Goal: Task Accomplishment & Management: Complete application form

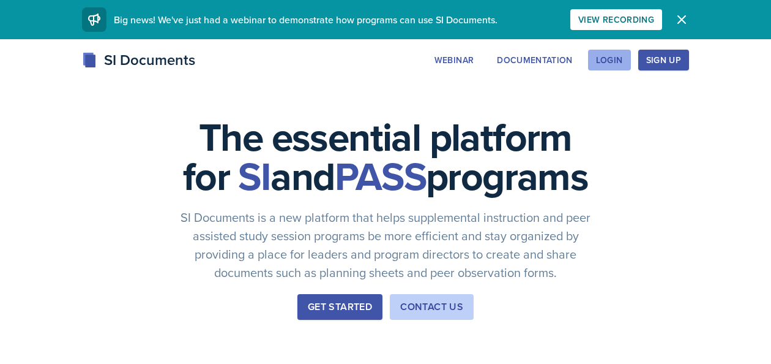
click at [601, 63] on div "Login" at bounding box center [609, 60] width 27 height 10
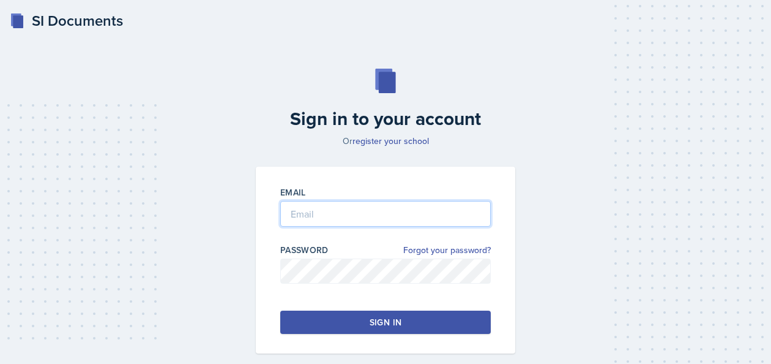
click at [343, 214] on input "email" at bounding box center [385, 214] width 211 height 26
type input "[EMAIL_ADDRESS][DOMAIN_NAME]"
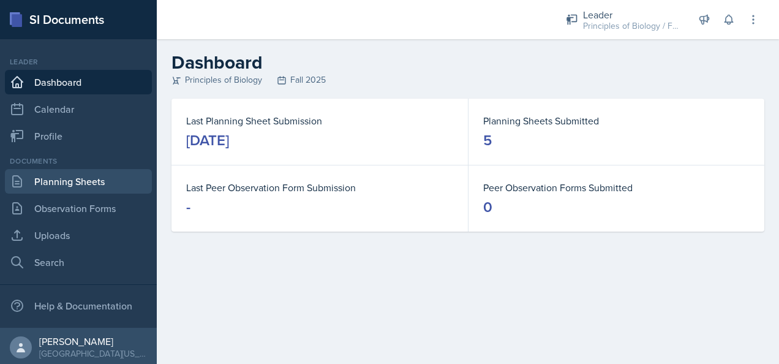
click at [70, 181] on link "Planning Sheets" at bounding box center [78, 181] width 147 height 24
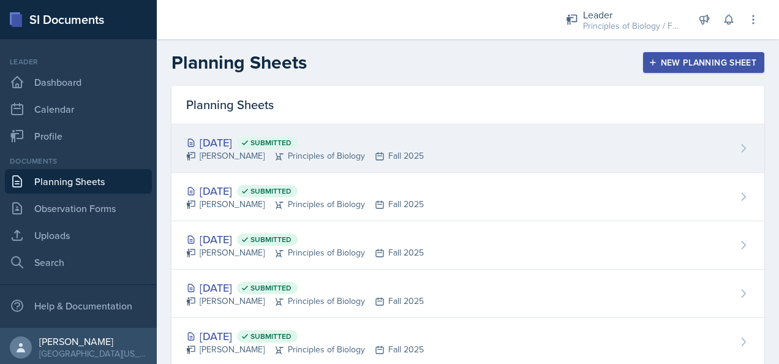
click at [433, 147] on div "[DATE] Submitted [PERSON_NAME] Principles of Biology Fall 2025" at bounding box center [467, 148] width 593 height 48
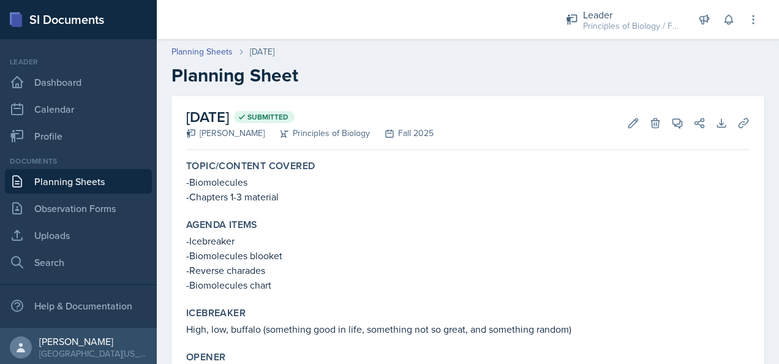
click at [70, 178] on link "Planning Sheets" at bounding box center [78, 181] width 147 height 24
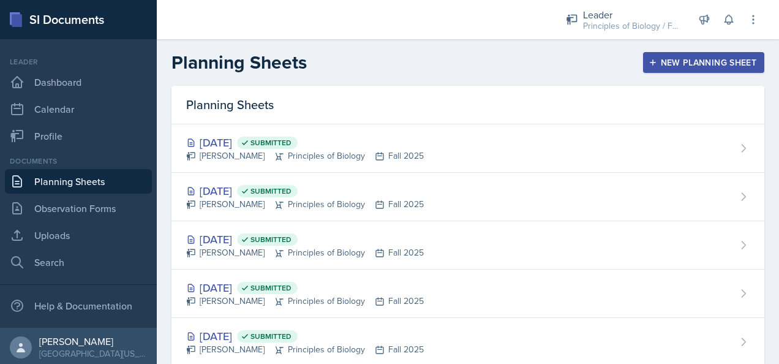
click at [666, 58] on div "New Planning Sheet" at bounding box center [703, 63] width 105 height 10
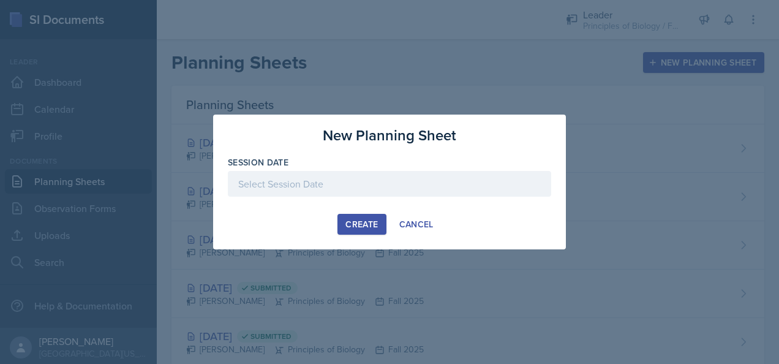
click at [336, 181] on div at bounding box center [389, 184] width 323 height 26
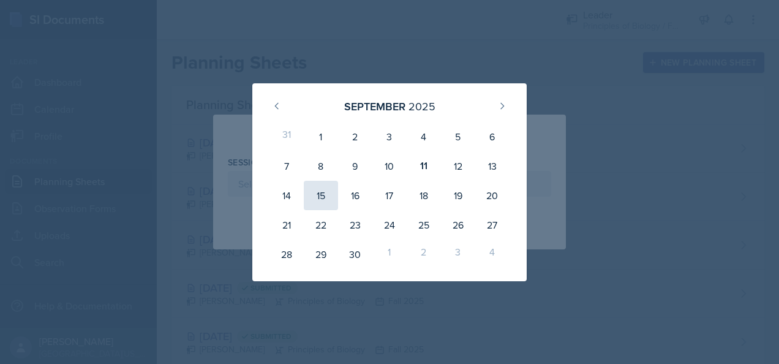
click at [323, 192] on div "15" at bounding box center [321, 195] width 34 height 29
type input "[DATE]"
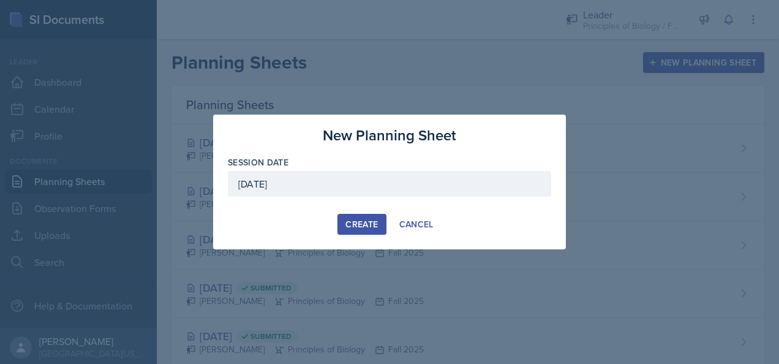
click at [367, 222] on div "Create" at bounding box center [361, 224] width 32 height 10
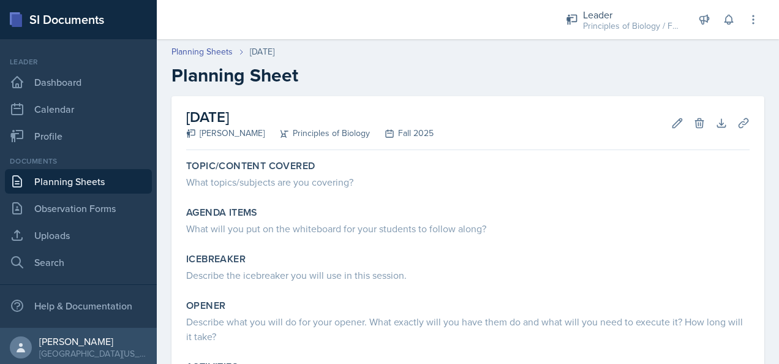
click at [96, 180] on link "Planning Sheets" at bounding box center [78, 181] width 147 height 24
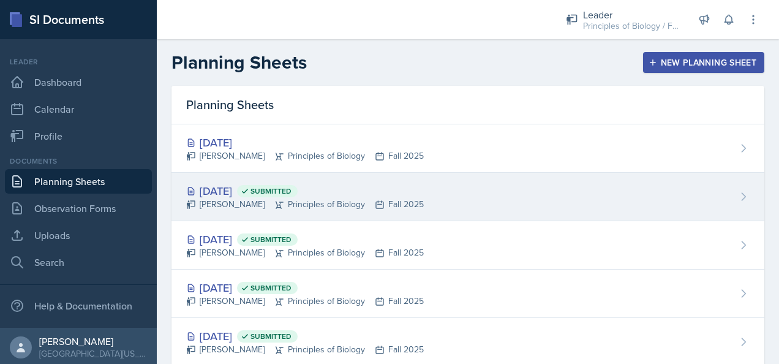
click at [384, 195] on div "[DATE] Submitted" at bounding box center [305, 190] width 238 height 17
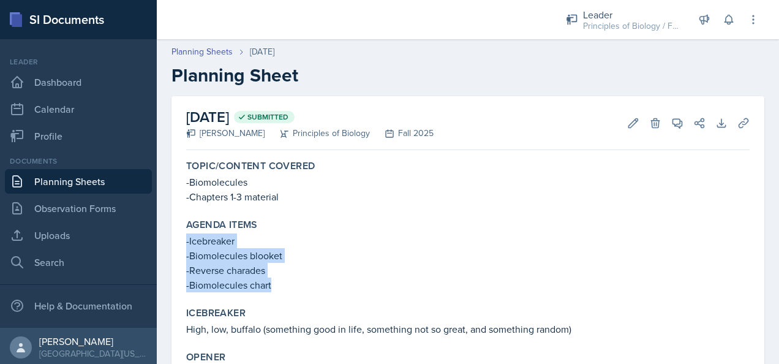
drag, startPoint x: 271, startPoint y: 285, endPoint x: 186, endPoint y: 242, distance: 95.3
click at [186, 242] on div "-Icebreaker -Biomolecules blooket -Reverse charades -Biomolecules chart" at bounding box center [467, 262] width 563 height 59
copy div "-Icebreaker -Biomolecules blooket -Reverse charades -Biomolecules chart"
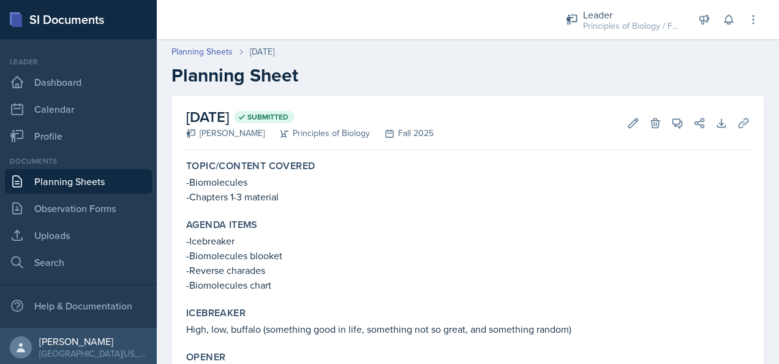
click at [364, 212] on div "Topic/Content Covered -Biomolecules -Chapters 1-3 material Agenda items -Icebre…" at bounding box center [467, 343] width 563 height 377
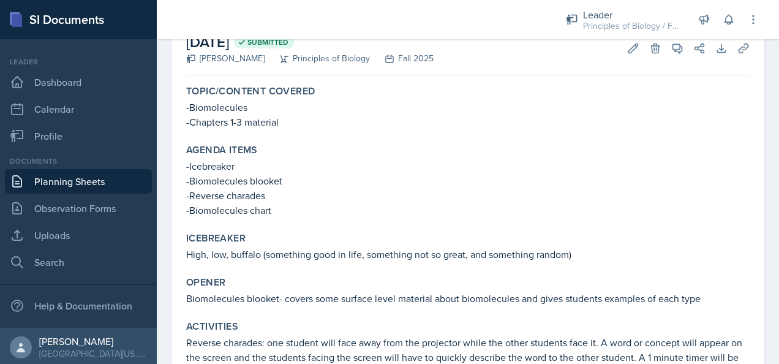
scroll to position [90, 0]
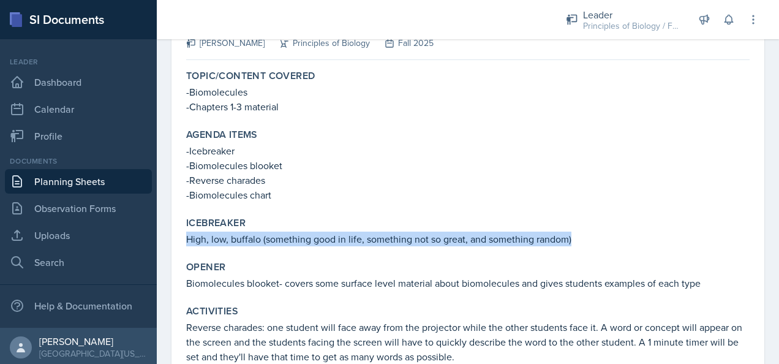
drag, startPoint x: 570, startPoint y: 238, endPoint x: 174, endPoint y: 239, distance: 395.5
click at [174, 239] on div "[DATE] Submitted [PERSON_NAME] Principles of Biology Fall 2025 Edit Delete View…" at bounding box center [467, 224] width 593 height 436
copy p "High, low, buffalo (something good in life, something not so great, and somethi…"
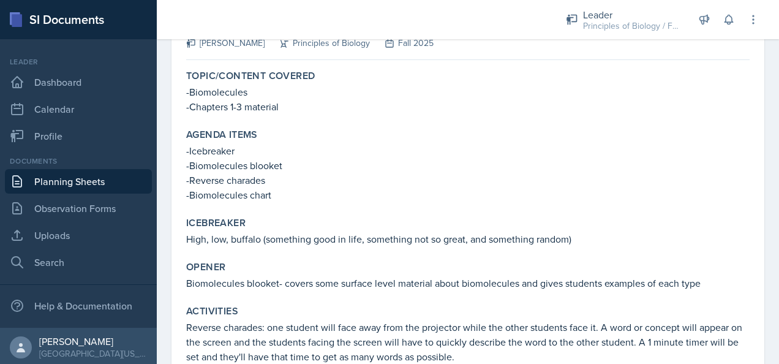
click at [419, 118] on div "Topic/Content Covered -Biomolecules -Chapters 1-3 material" at bounding box center [467, 92] width 573 height 54
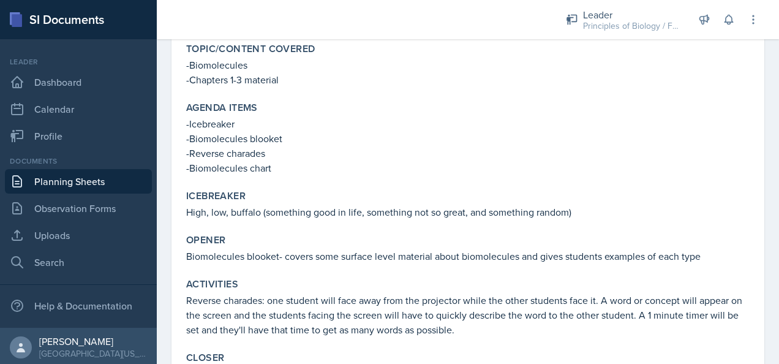
scroll to position [96, 0]
